Goal: Consume media (video, audio)

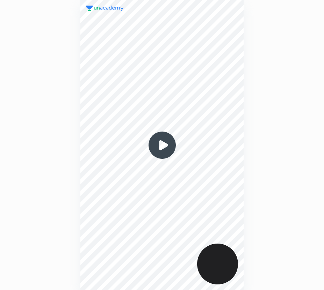
scroll to position [290, 212]
click at [164, 145] on img at bounding box center [162, 146] width 34 height 34
click at [164, 146] on img at bounding box center [162, 146] width 34 height 34
click at [163, 146] on img at bounding box center [162, 146] width 34 height 34
click at [166, 146] on img at bounding box center [162, 146] width 34 height 34
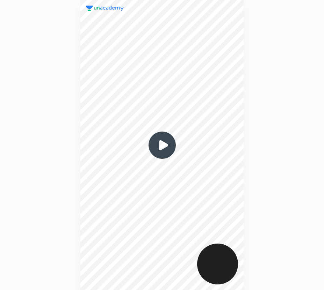
click at [163, 144] on img at bounding box center [162, 146] width 34 height 34
click at [163, 145] on img at bounding box center [162, 146] width 34 height 34
click at [162, 145] on img at bounding box center [162, 146] width 34 height 34
